Goal: Task Accomplishment & Management: Manage account settings

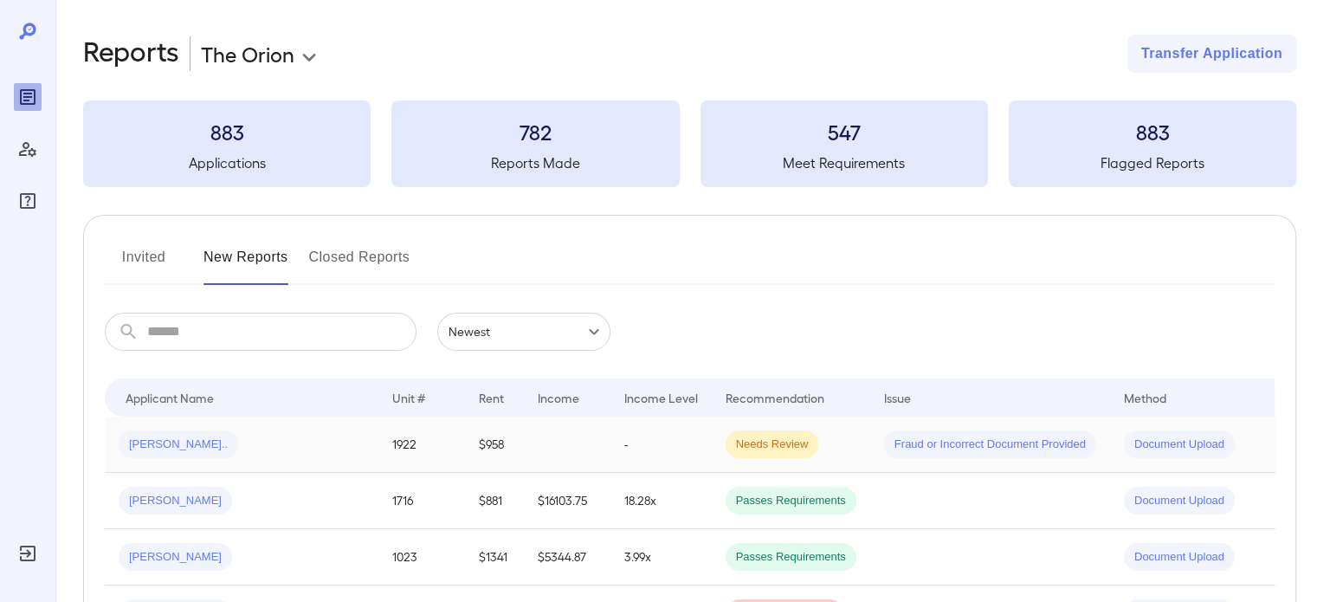
click at [532, 430] on td at bounding box center [567, 445] width 87 height 56
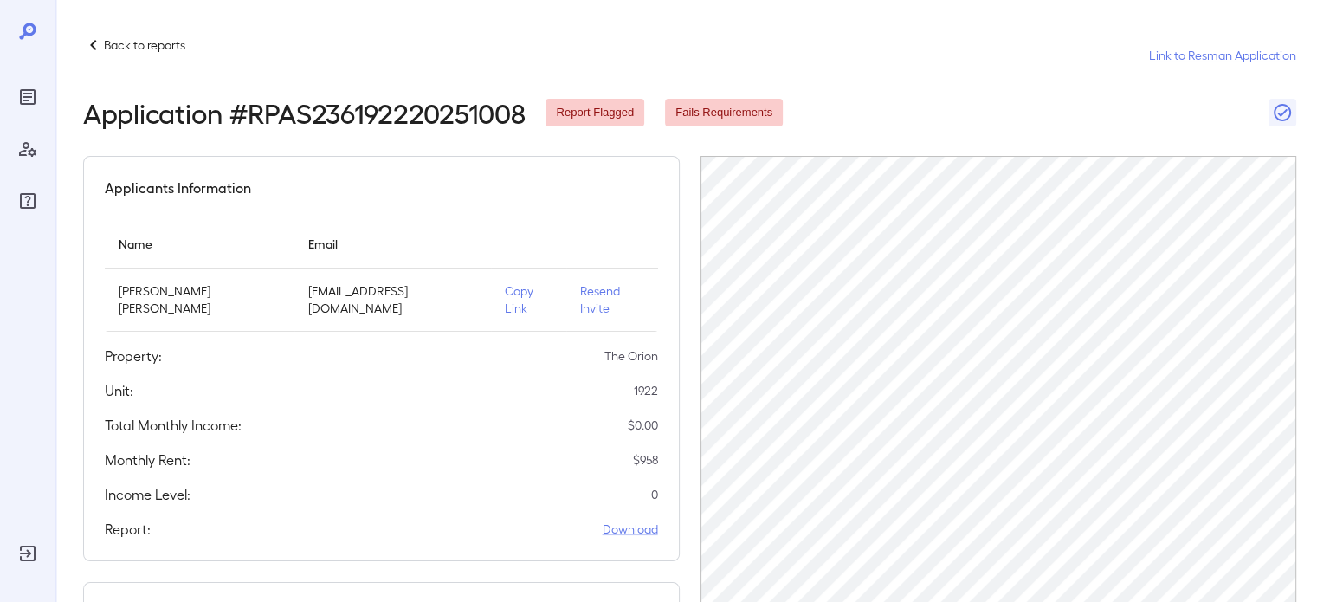
click at [605, 281] on td "Resend Invite" at bounding box center [612, 299] width 92 height 63
click at [602, 287] on p "Resend Invite" at bounding box center [612, 299] width 64 height 35
click at [591, 294] on p "Resend Invite" at bounding box center [612, 299] width 64 height 35
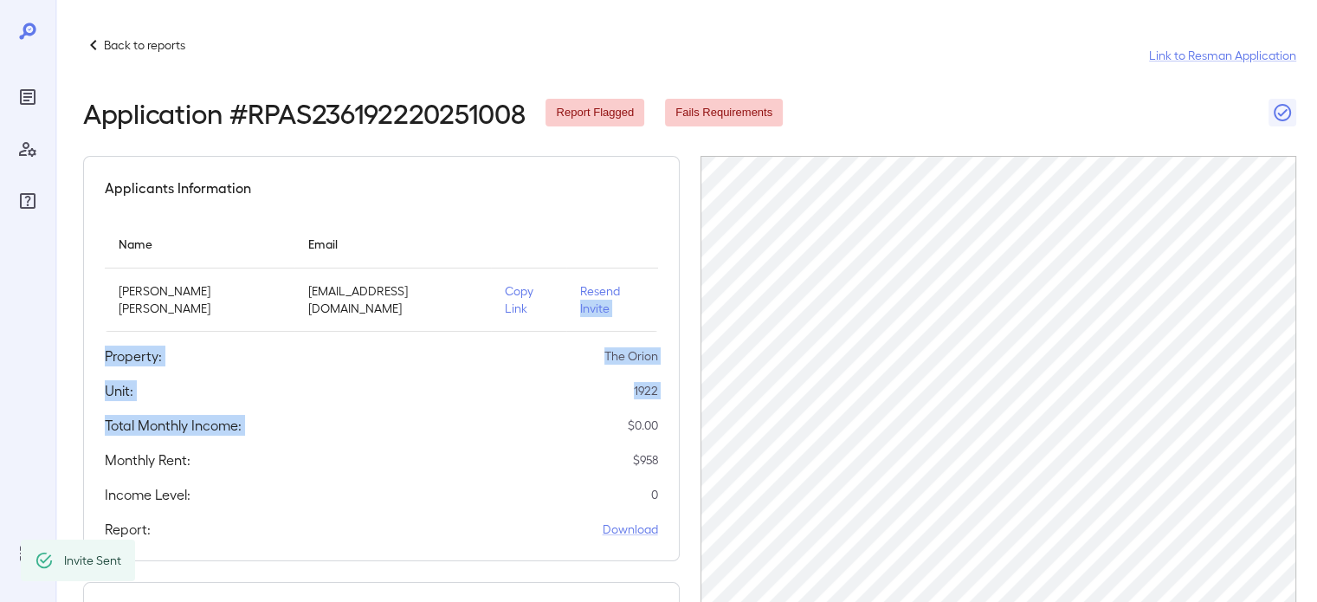
drag, startPoint x: 591, startPoint y: 291, endPoint x: 545, endPoint y: 397, distance: 115.2
click at [549, 398] on div "Applicants Information Name Email [PERSON_NAME] [PERSON_NAME] [EMAIL_ADDRESS][D…" at bounding box center [381, 358] width 597 height 405
click at [543, 392] on div "Applicants Information Name Email [PERSON_NAME] [PERSON_NAME] [EMAIL_ADDRESS][D…" at bounding box center [381, 358] width 597 height 405
